Goal: Complete application form

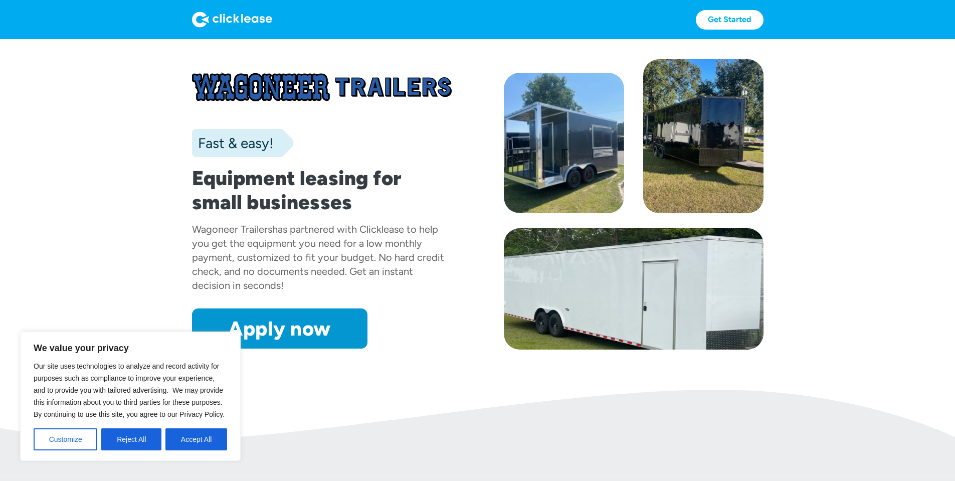
click at [719, 149] on div at bounding box center [703, 136] width 120 height 154
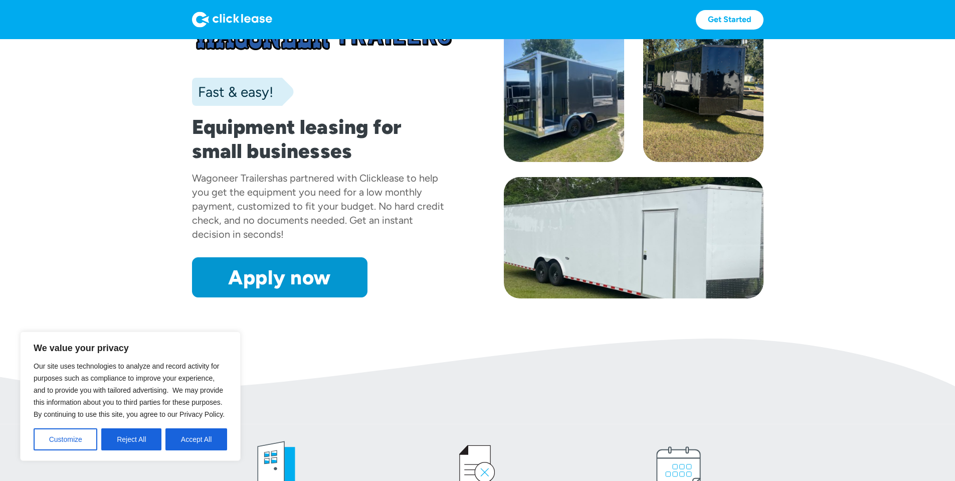
scroll to position [70, 0]
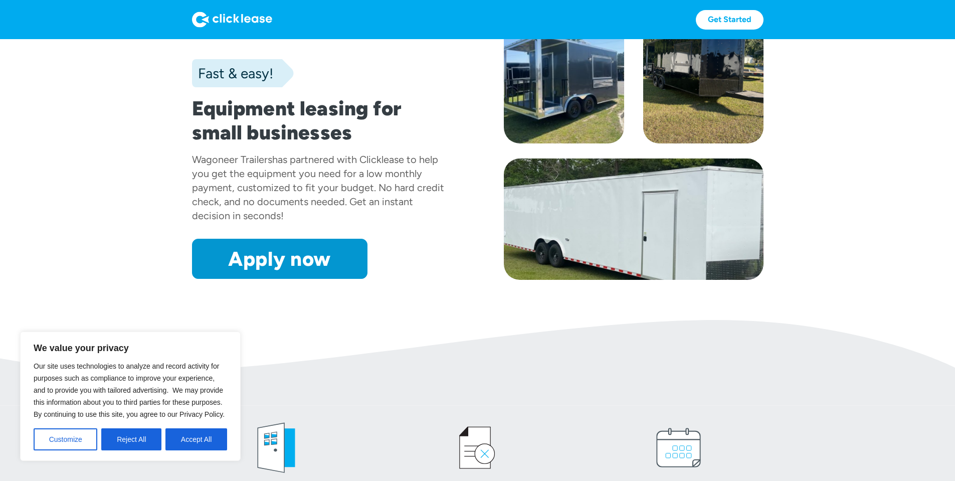
click at [193, 440] on button "Accept All" at bounding box center [197, 439] width 62 height 22
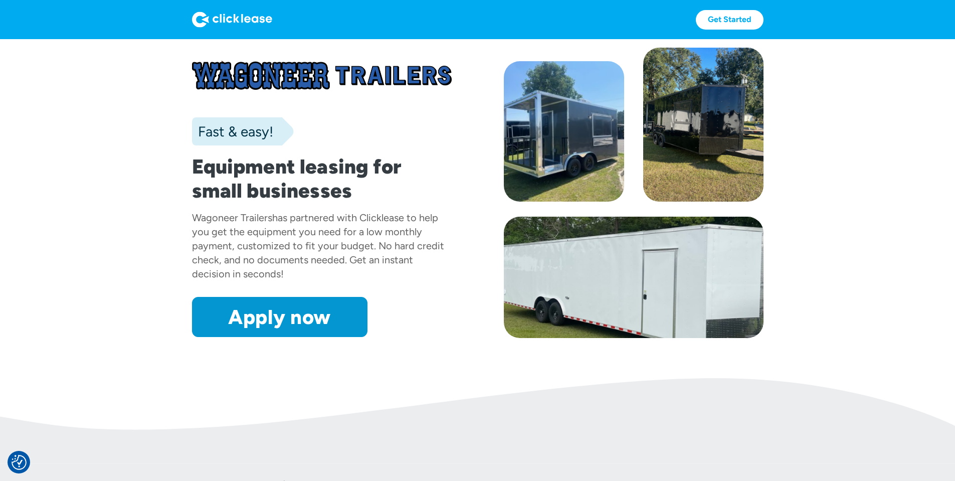
scroll to position [0, 0]
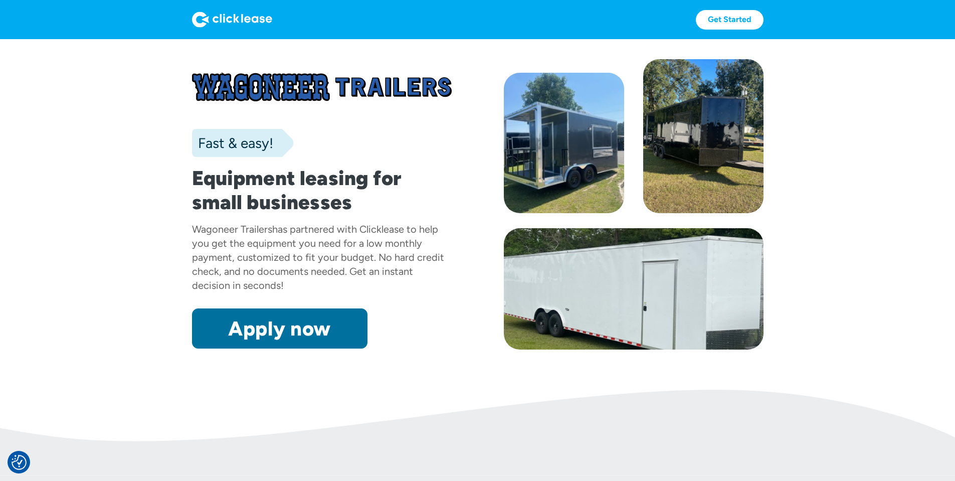
click at [245, 349] on link "Apply now" at bounding box center [280, 328] width 176 height 40
